Goal: Task Accomplishment & Management: Complete application form

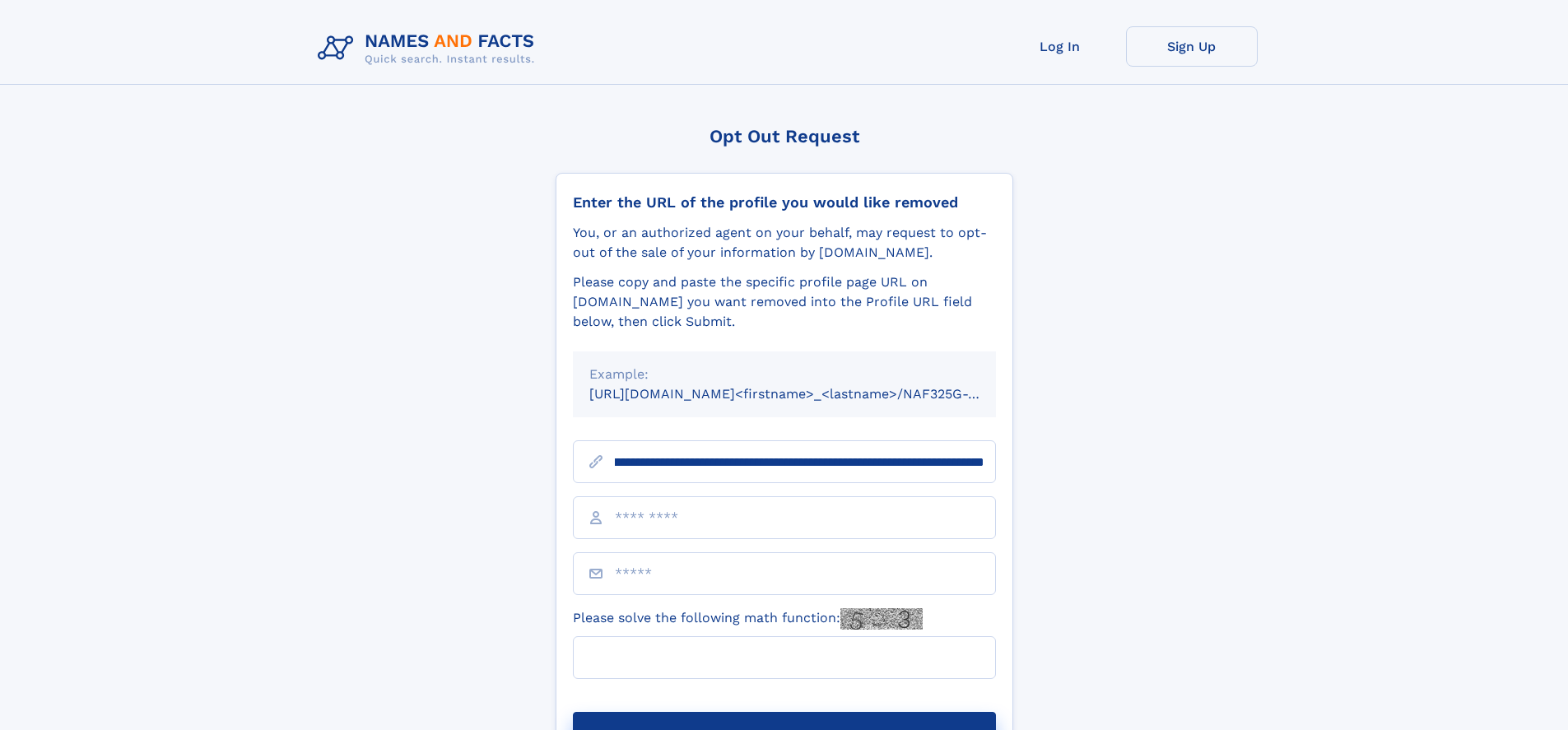
scroll to position [0, 204]
type input "**********"
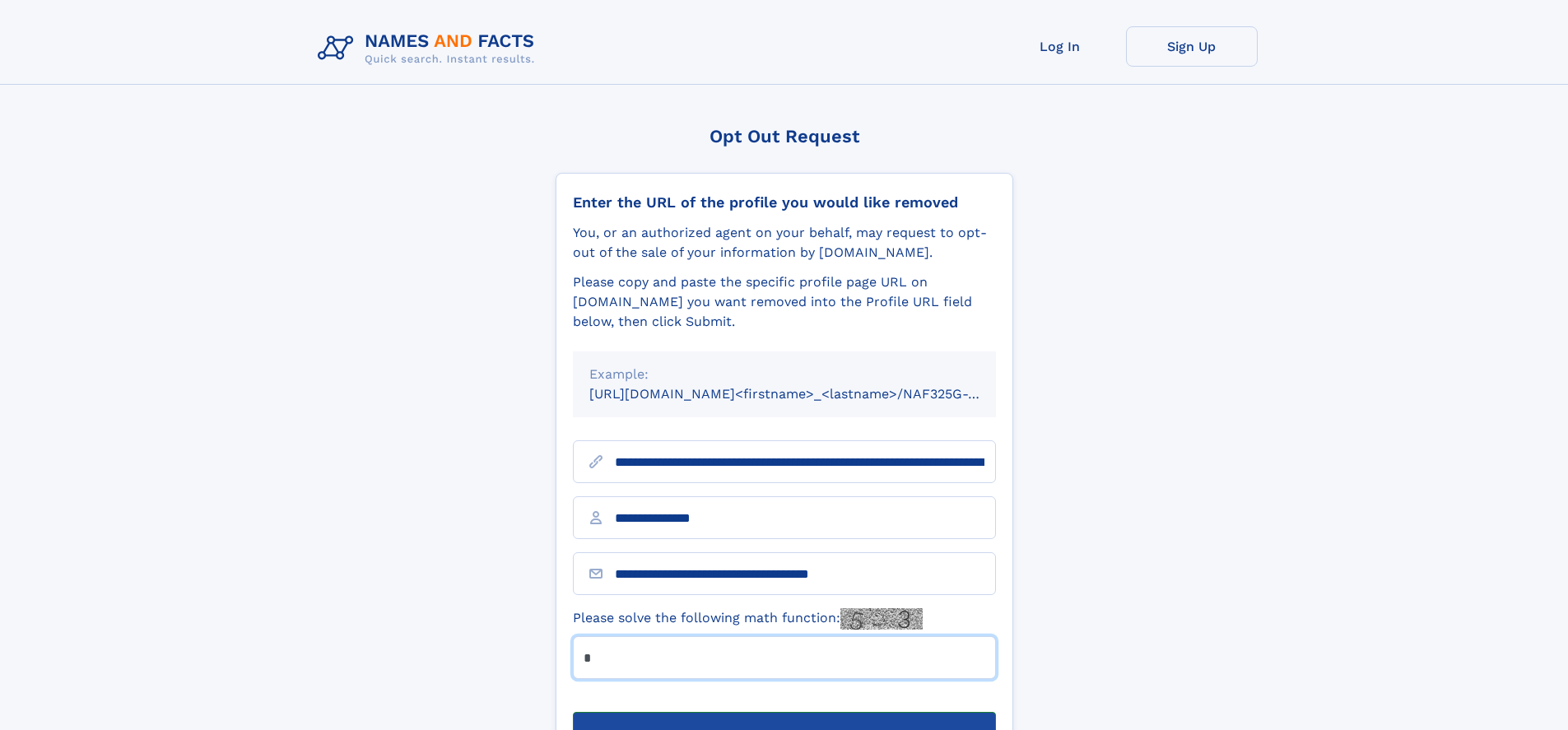
type input "*"
click at [784, 712] on button "Submit Opt Out Request" at bounding box center [784, 738] width 423 height 53
